Goal: Task Accomplishment & Management: Manage account settings

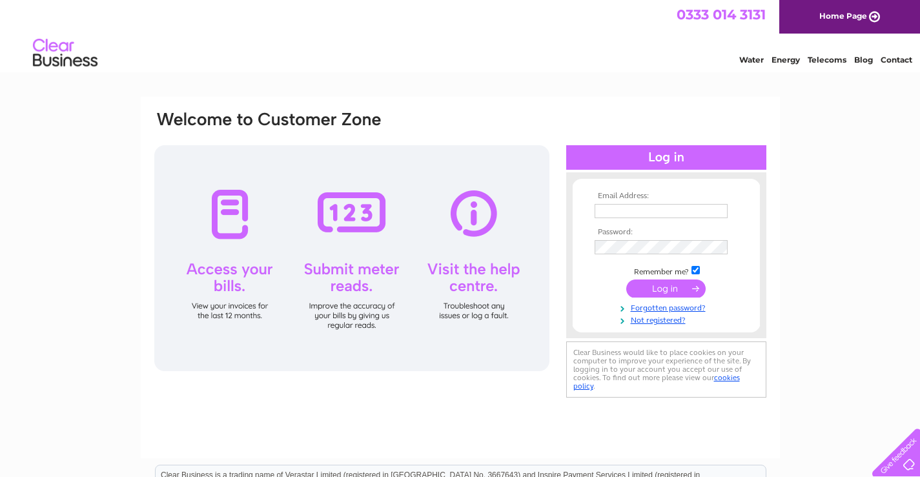
type input "mrcmonty@gmail.com"
click at [645, 289] on input "submit" at bounding box center [665, 288] width 79 height 18
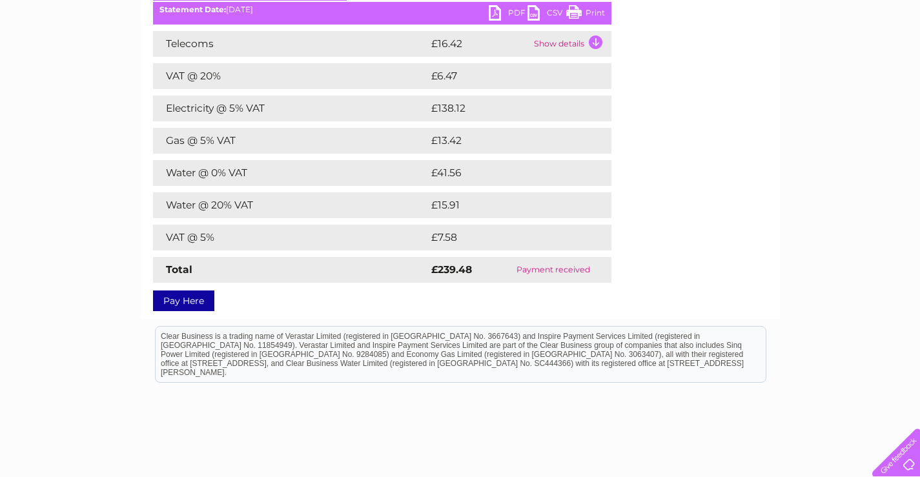
scroll to position [129, 0]
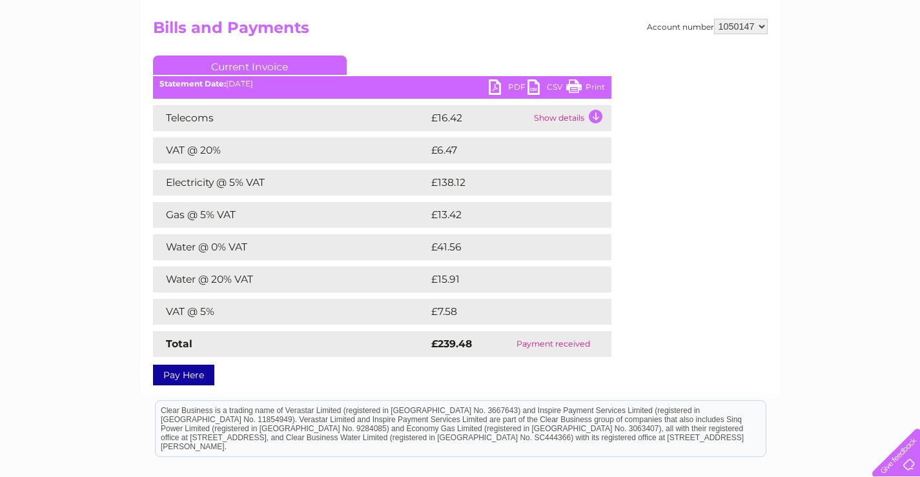
click at [496, 85] on link "PDF" at bounding box center [508, 88] width 39 height 19
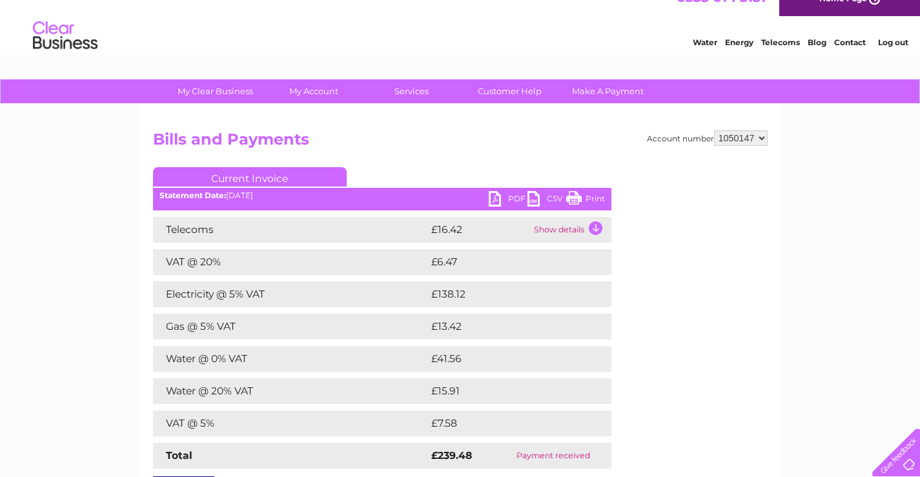
scroll to position [0, 0]
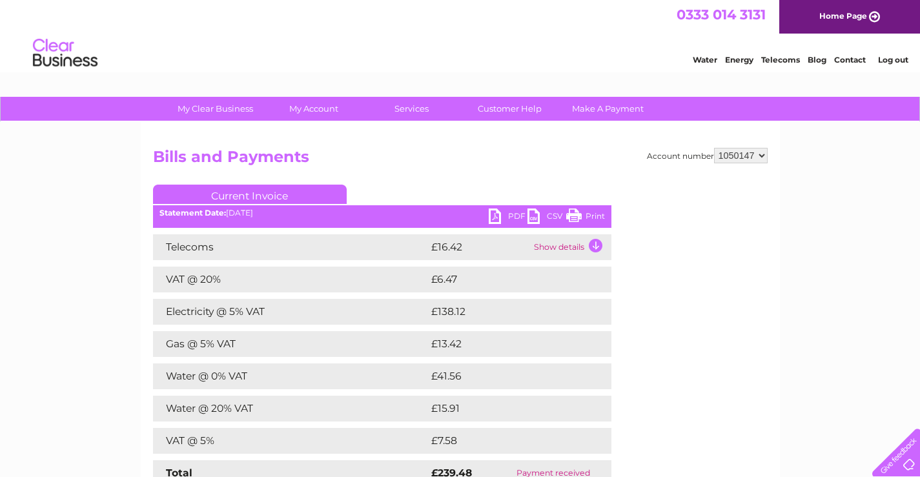
click at [594, 217] on link "Print" at bounding box center [585, 217] width 39 height 19
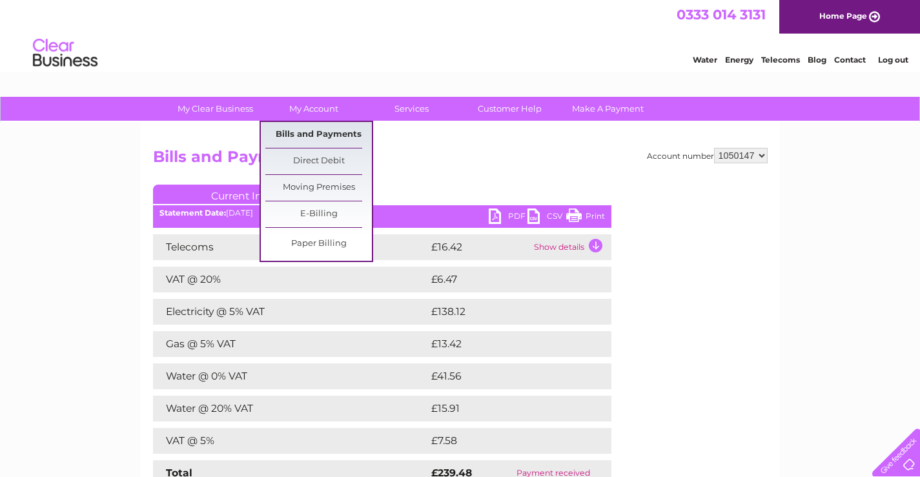
click at [338, 137] on link "Bills and Payments" at bounding box center [318, 135] width 106 height 26
click at [338, 136] on link "Bills and Payments" at bounding box center [318, 135] width 106 height 26
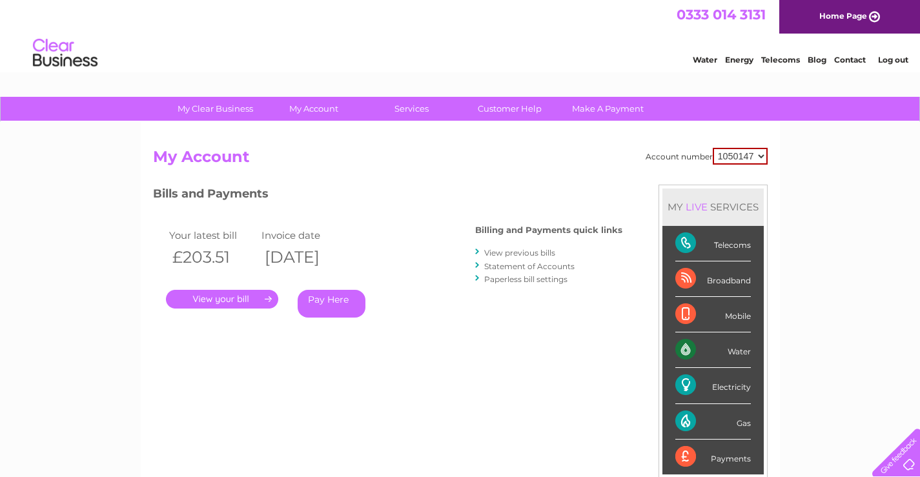
click at [232, 299] on link "." at bounding box center [222, 299] width 112 height 19
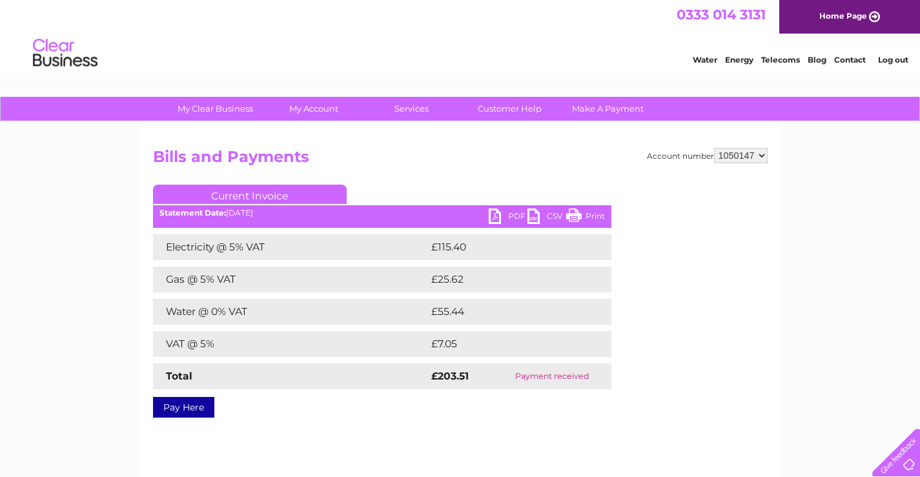
click at [594, 216] on link "Print" at bounding box center [585, 217] width 39 height 19
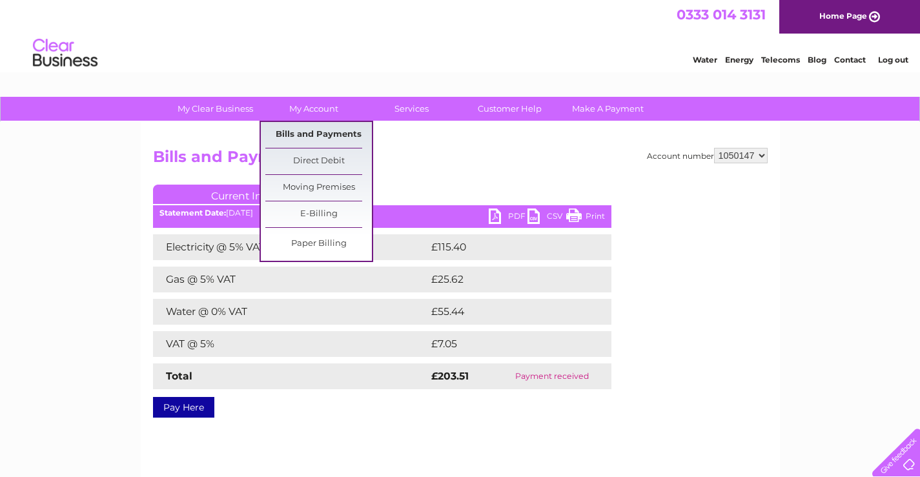
click at [325, 135] on link "Bills and Payments" at bounding box center [318, 135] width 106 height 26
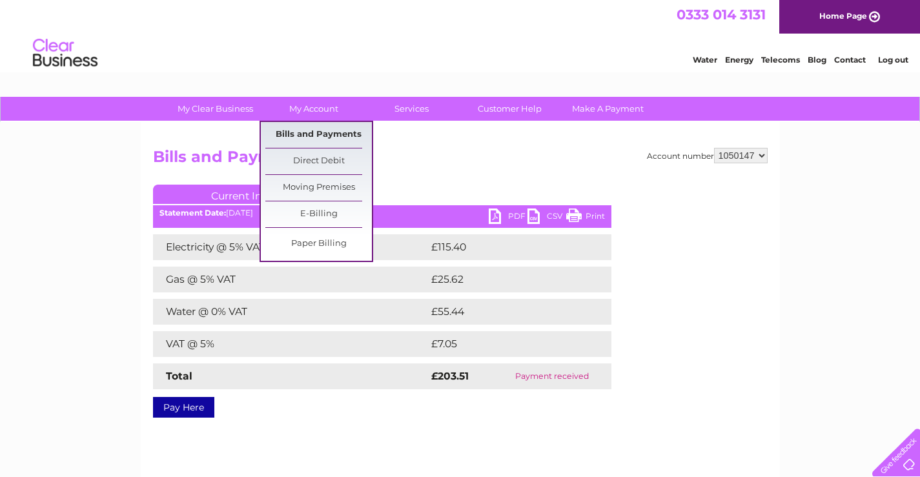
click at [325, 135] on link "Bills and Payments" at bounding box center [318, 135] width 106 height 26
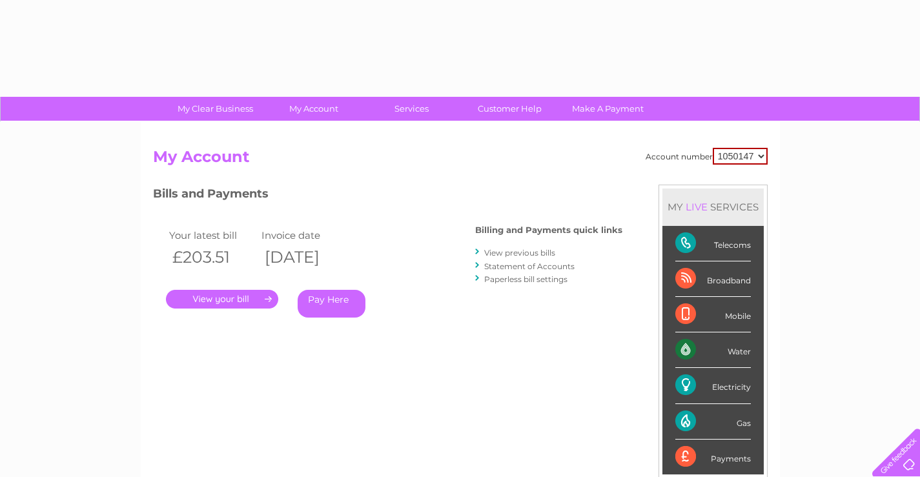
click at [536, 253] on link "View previous bills" at bounding box center [519, 253] width 71 height 10
click at [500, 254] on link "View previous bills" at bounding box center [519, 253] width 71 height 10
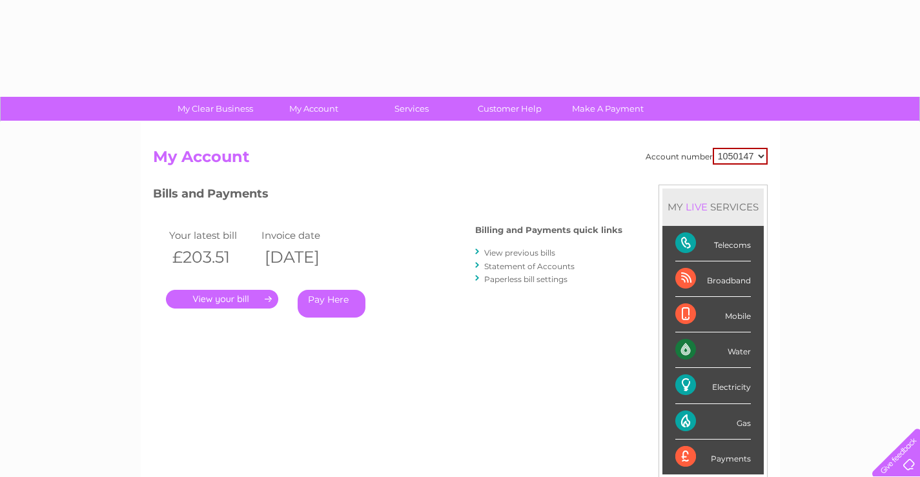
click at [500, 254] on link "View previous bills" at bounding box center [519, 253] width 71 height 10
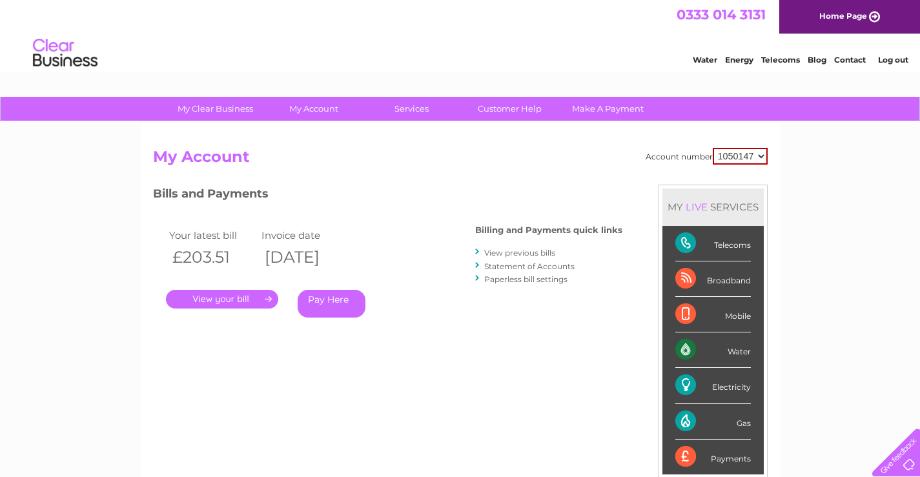
click at [480, 252] on div at bounding box center [478, 252] width 6 height 12
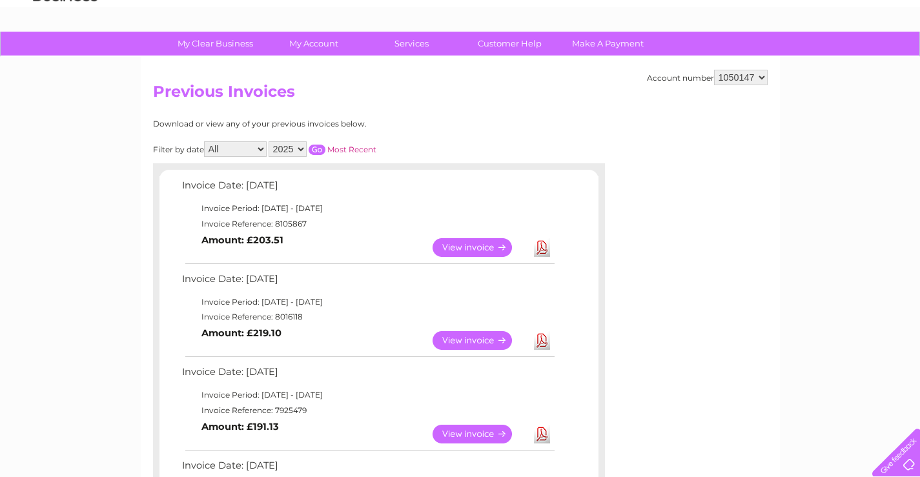
scroll to position [65, 0]
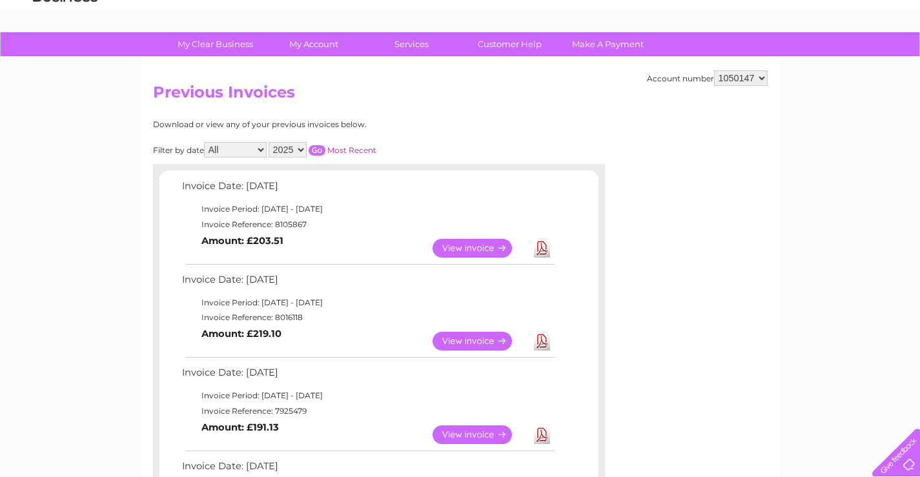
click at [303, 150] on select "2025 2024 2023 2022" at bounding box center [288, 149] width 38 height 15
click at [305, 148] on select "2025 2024 2023 2022" at bounding box center [288, 149] width 38 height 15
select select "2024"
click at [270, 142] on select "2025 2024 2023 2022" at bounding box center [288, 149] width 38 height 15
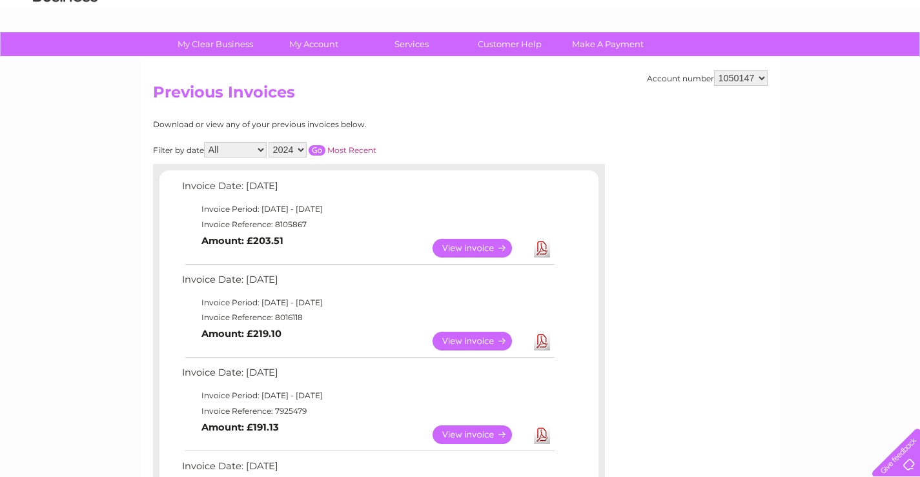
click at [318, 148] on input "button" at bounding box center [317, 150] width 17 height 10
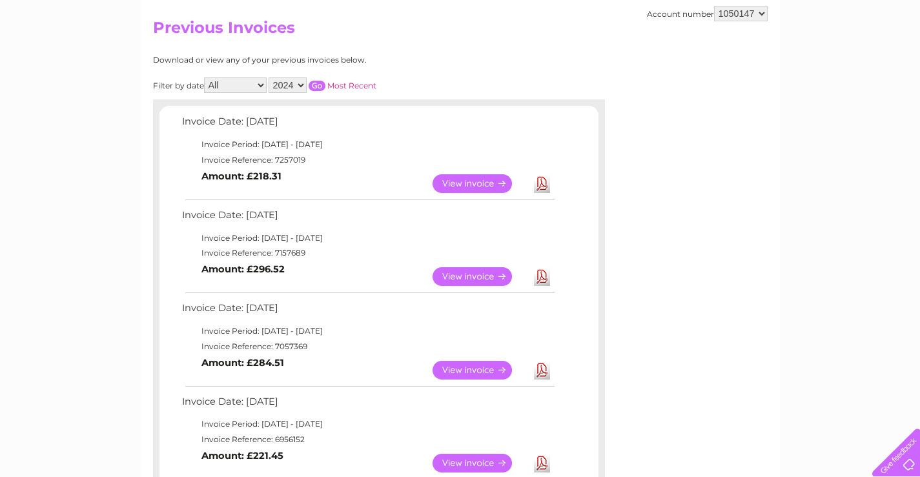
click at [483, 370] on link "View" at bounding box center [479, 370] width 95 height 19
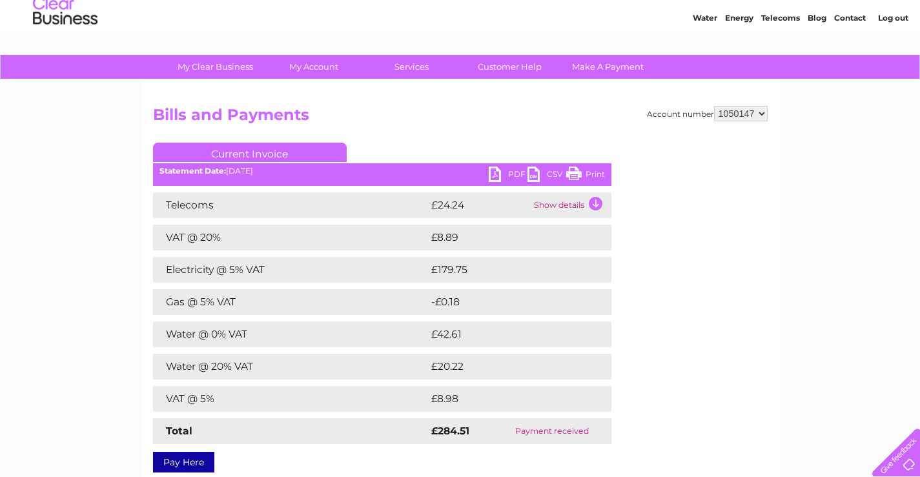
scroll to position [65, 0]
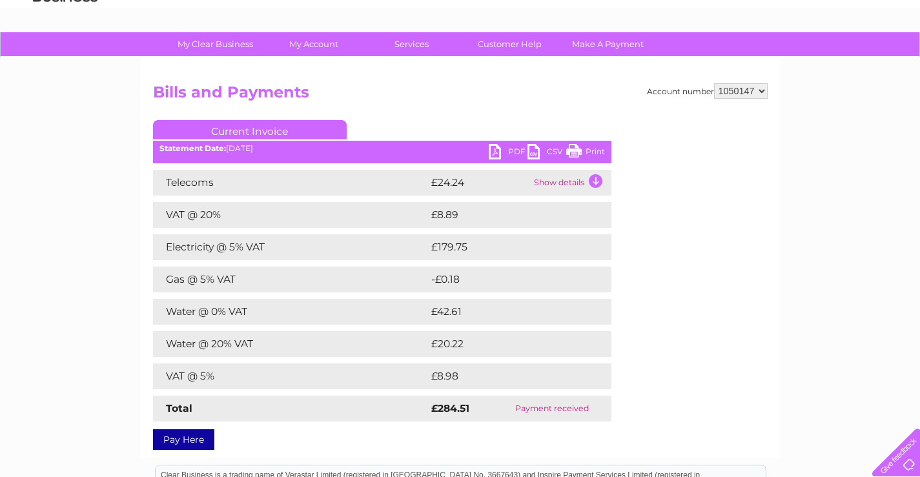
click at [600, 150] on link "Print" at bounding box center [585, 153] width 39 height 19
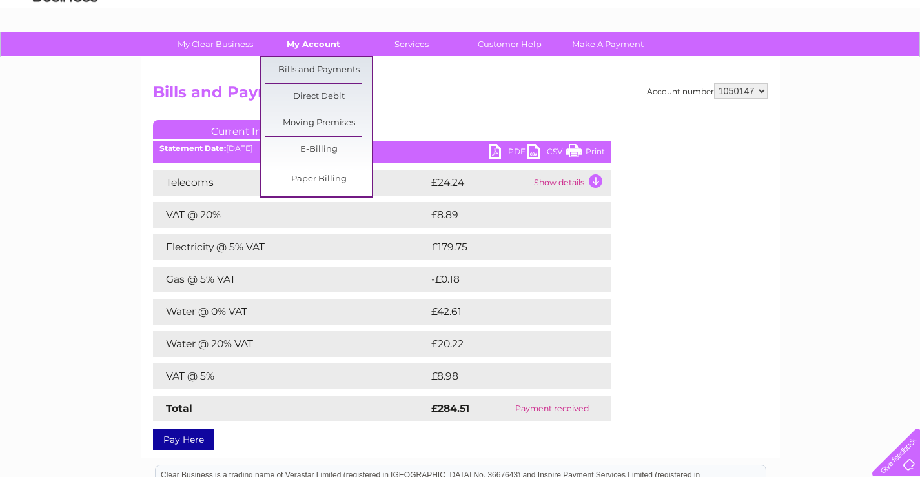
click at [313, 43] on link "My Account" at bounding box center [313, 44] width 106 height 24
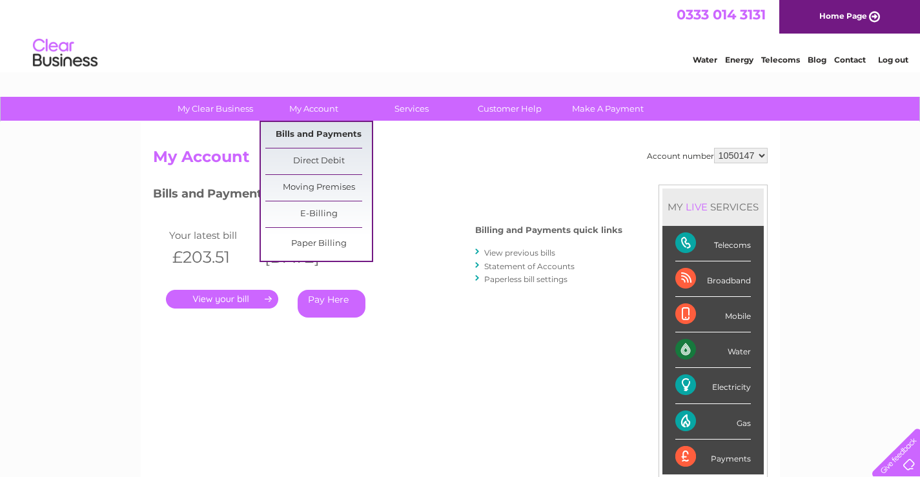
click at [337, 133] on link "Bills and Payments" at bounding box center [318, 135] width 106 height 26
click at [341, 132] on link "Bills and Payments" at bounding box center [318, 135] width 106 height 26
click at [292, 133] on link "Bills and Payments" at bounding box center [318, 135] width 106 height 26
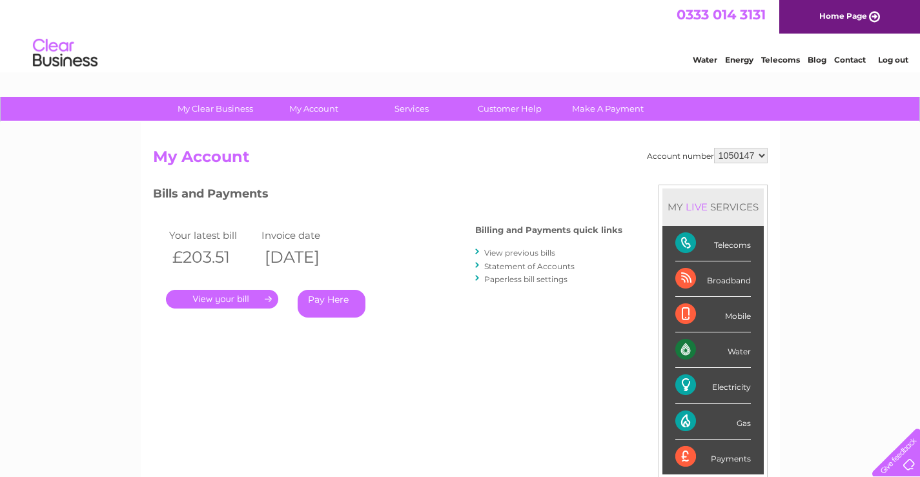
click at [528, 253] on link "View previous bills" at bounding box center [519, 253] width 71 height 10
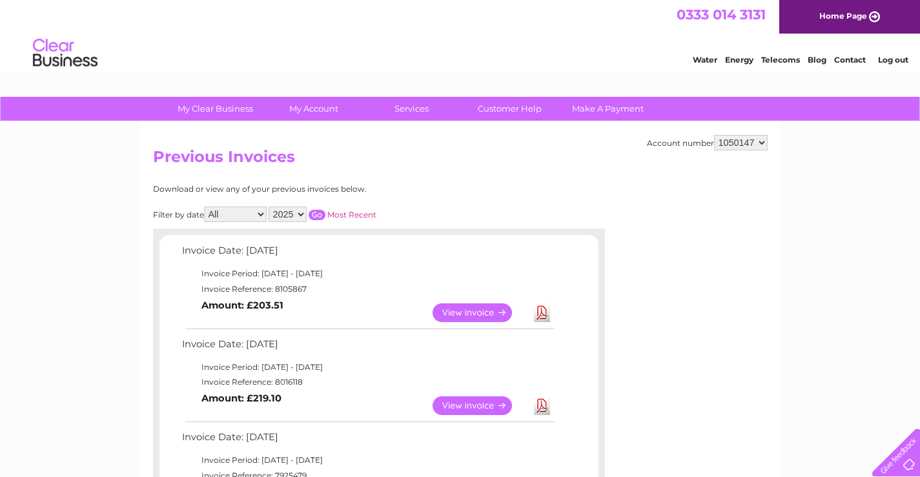
click at [303, 213] on select "2025 2024 2023 2022" at bounding box center [288, 214] width 38 height 15
select select "2024"
click at [270, 207] on select "2025 2024 2023 2022" at bounding box center [288, 214] width 38 height 15
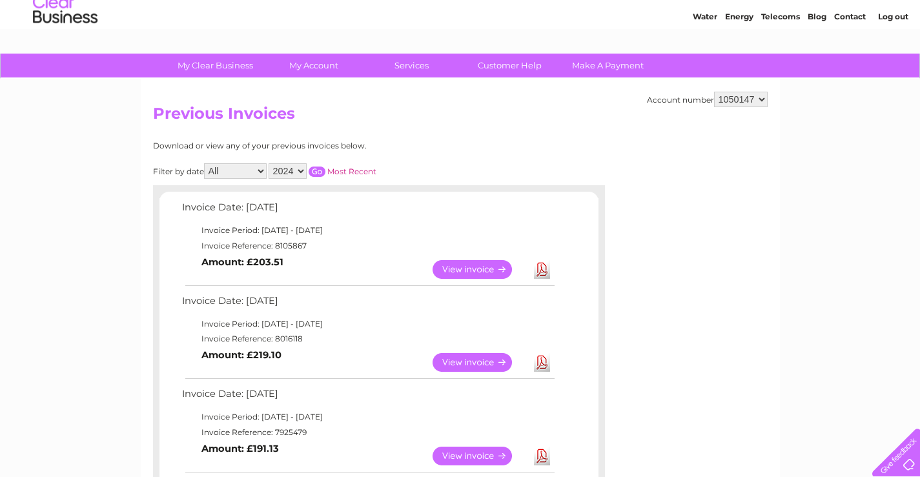
scroll to position [65, 0]
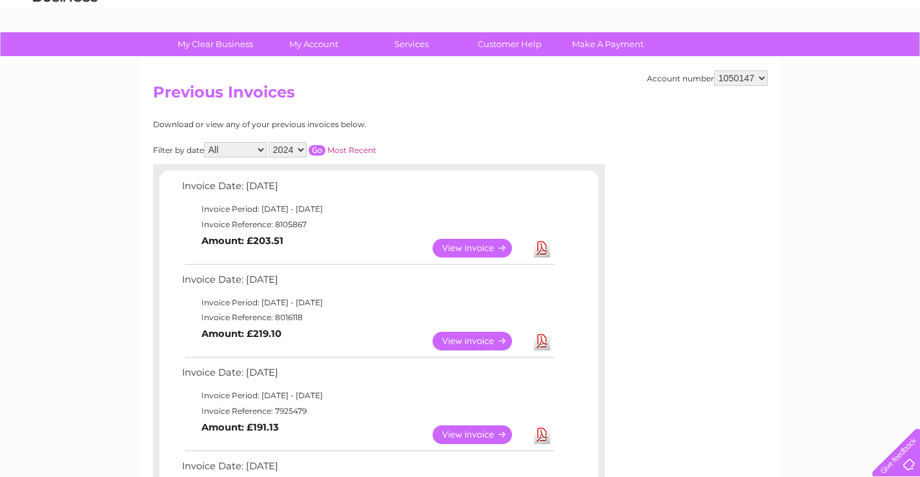
click at [318, 152] on input "button" at bounding box center [317, 150] width 17 height 10
click at [318, 149] on input "button" at bounding box center [317, 150] width 17 height 10
click at [471, 341] on link "View" at bounding box center [479, 341] width 95 height 19
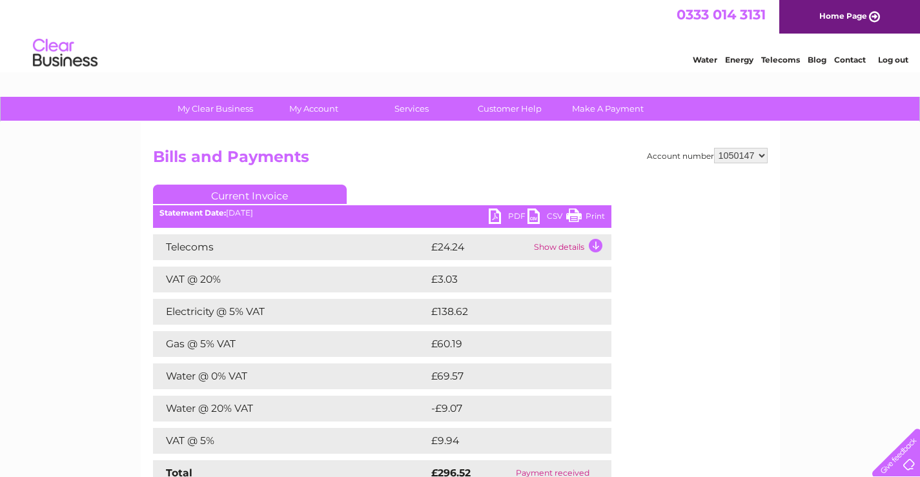
click at [600, 213] on link "Print" at bounding box center [585, 217] width 39 height 19
click at [895, 61] on link "Log out" at bounding box center [893, 60] width 30 height 10
